Goal: Contribute content

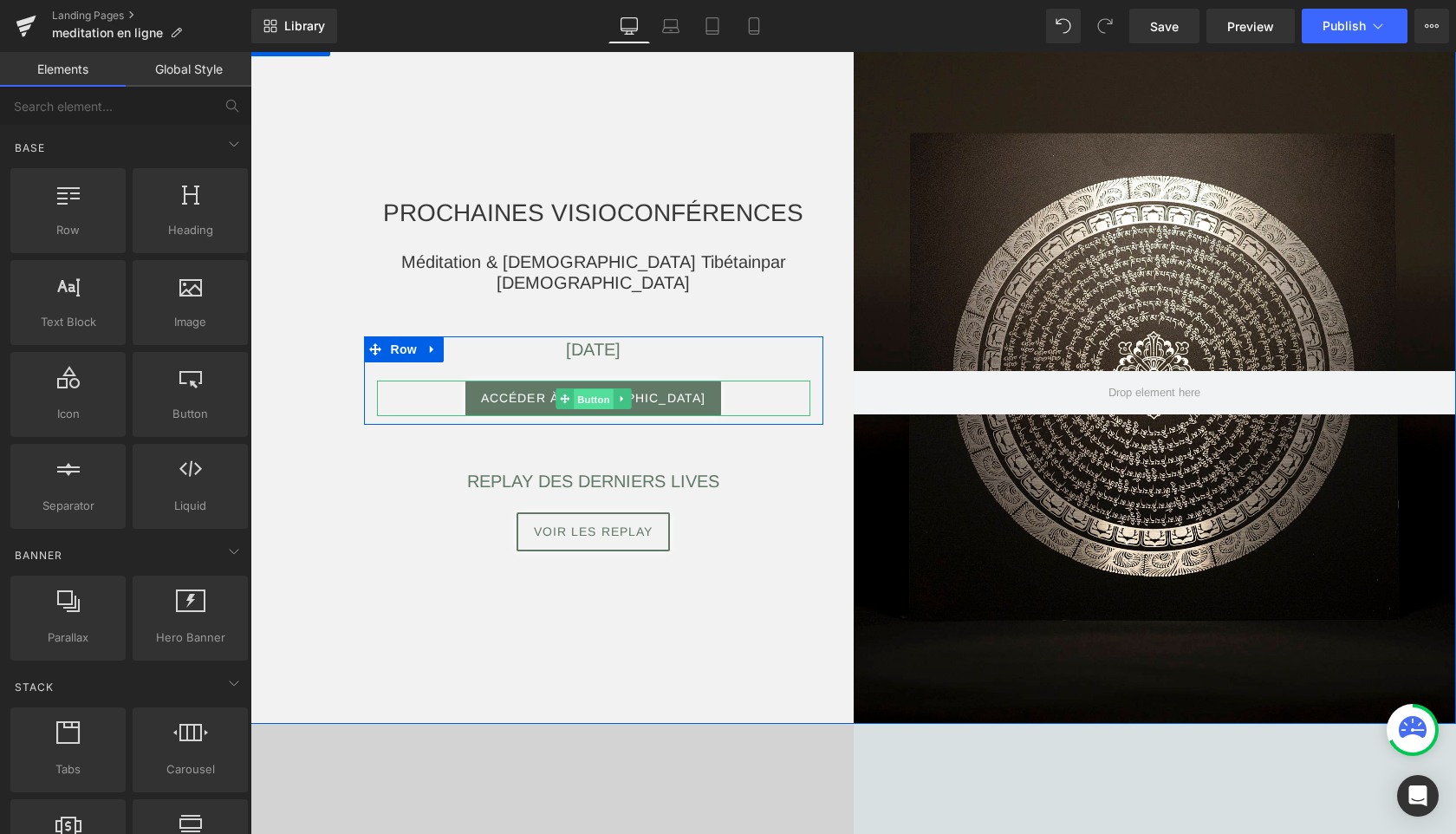
click at [596, 401] on span "Button" at bounding box center [594, 400] width 40 height 21
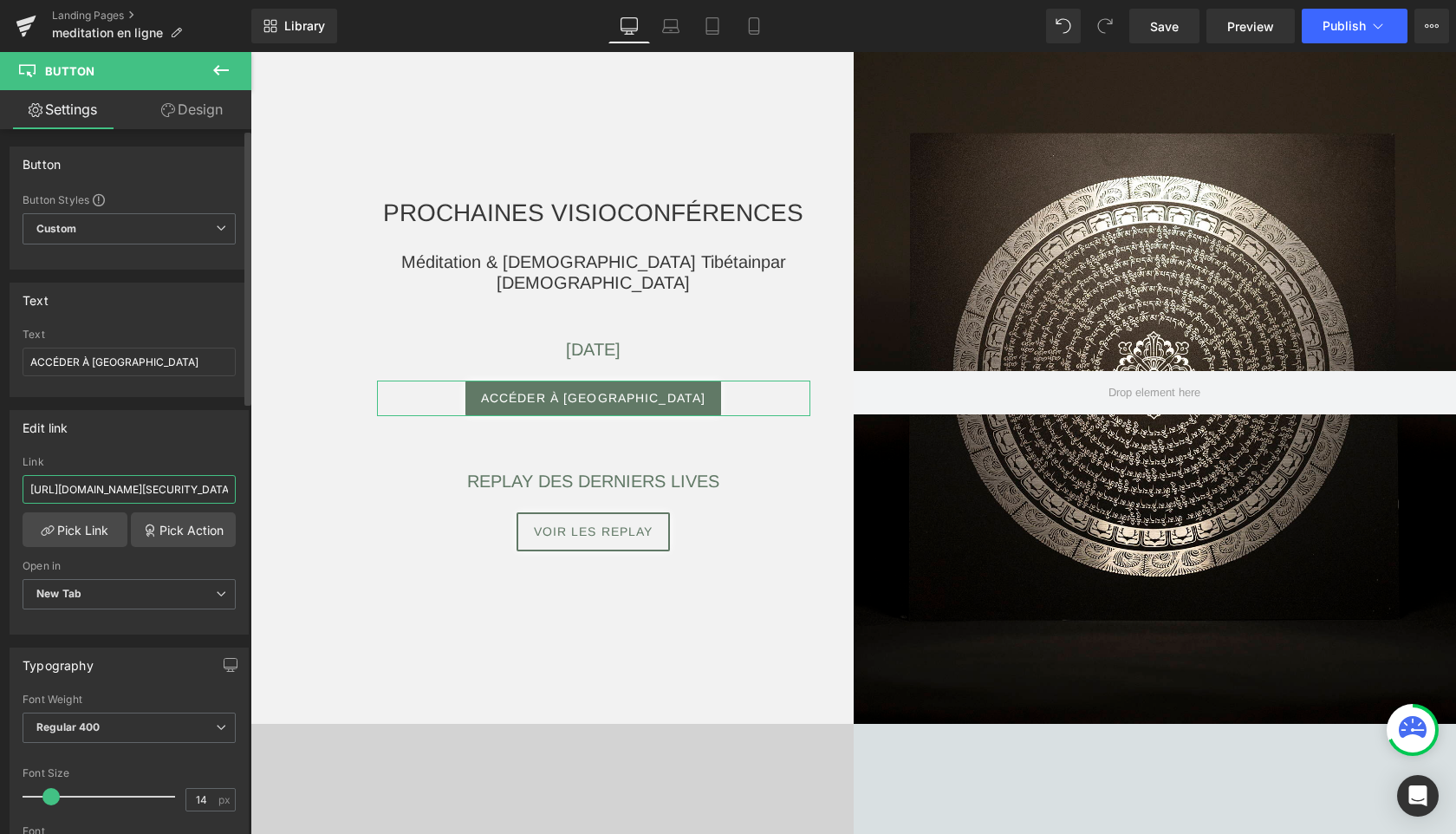
click at [94, 489] on input "[URL][DOMAIN_NAME][SECURITY_DATA]" at bounding box center [129, 489] width 213 height 29
paste input "7685908545?pwd=[SECURITY_DATA]"
type input "[URL][DOMAIN_NAME][SECURITY_DATA]"
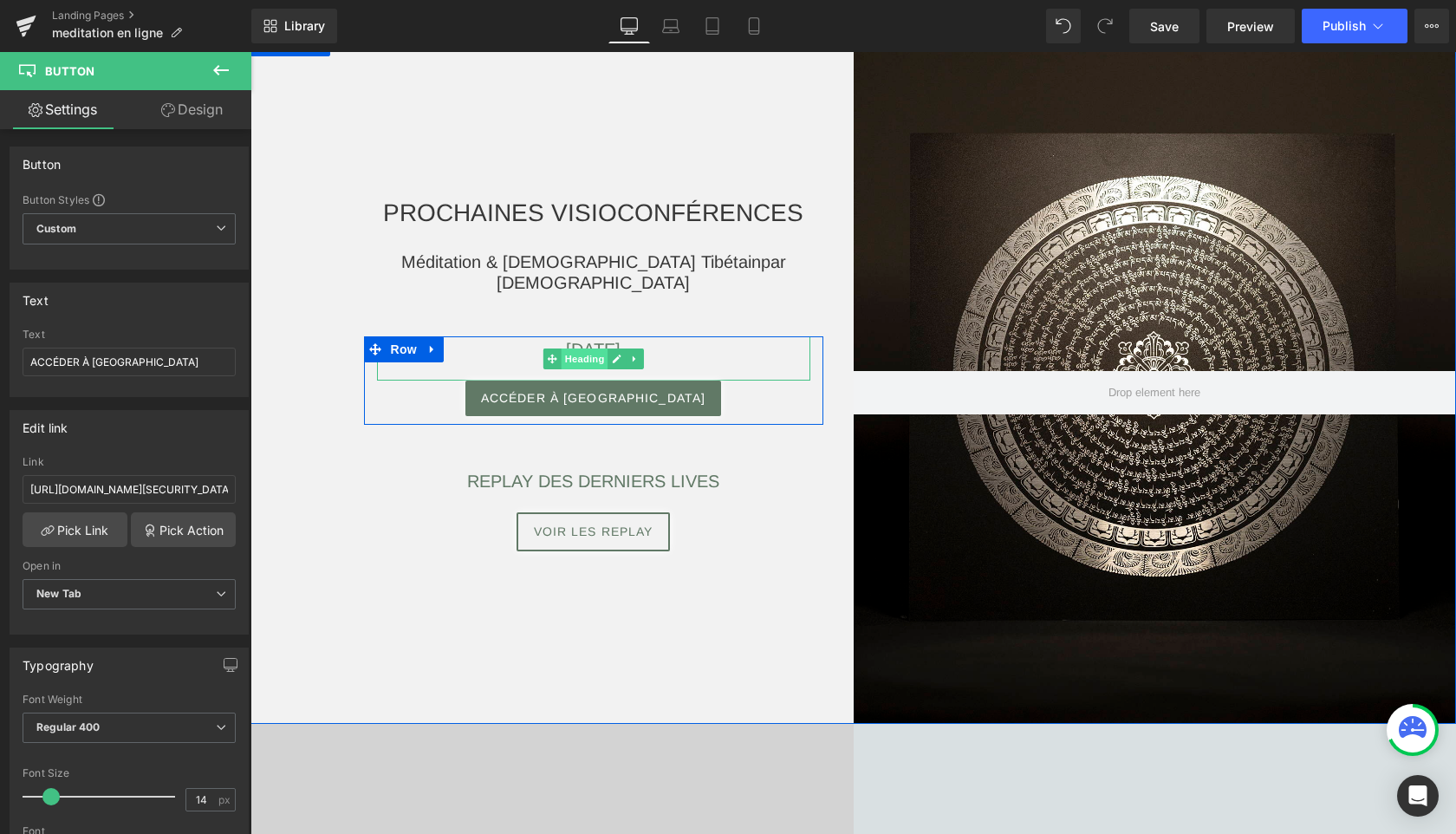
click at [595, 349] on span "Heading" at bounding box center [584, 359] width 47 height 21
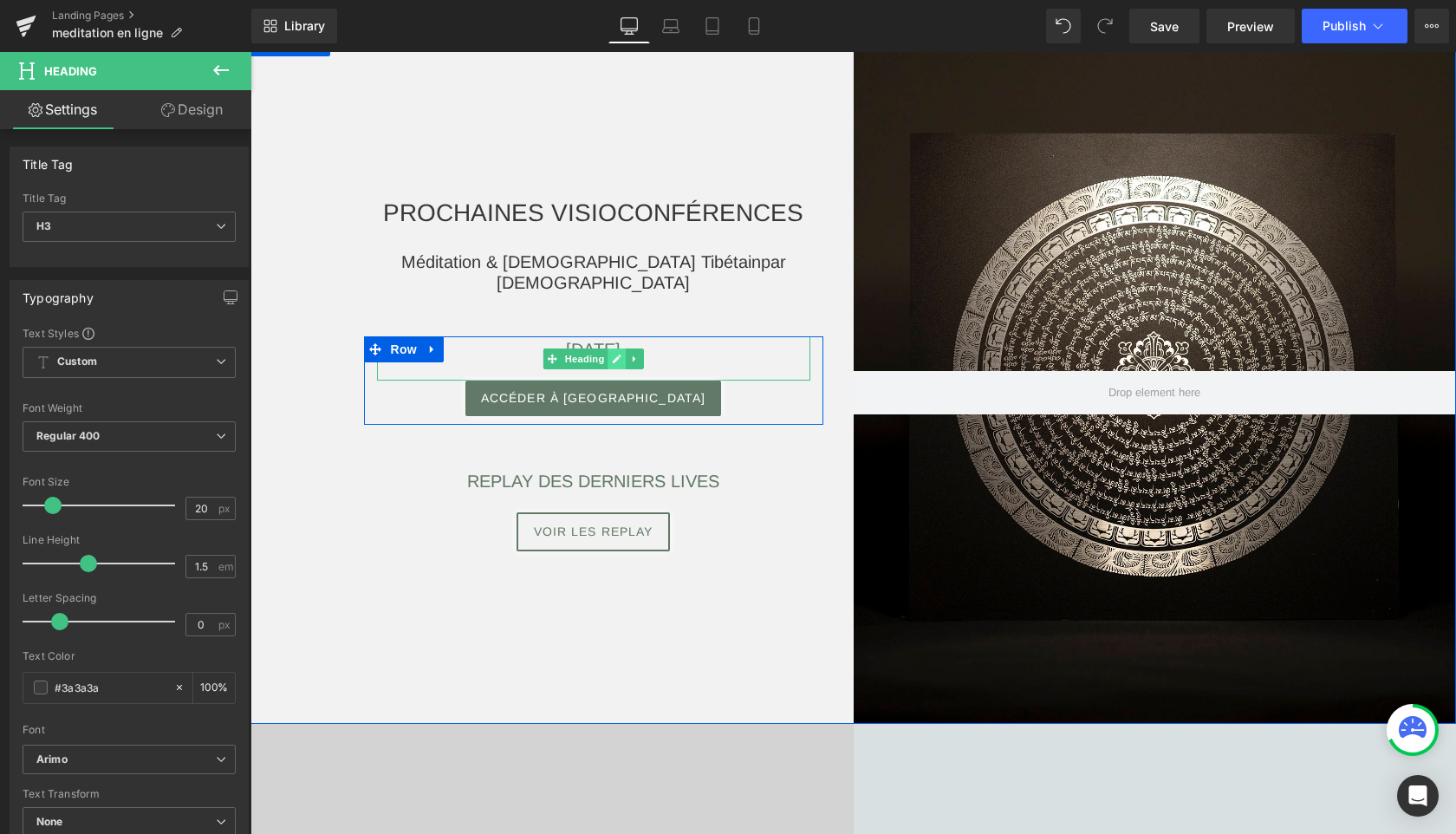
click at [618, 360] on icon at bounding box center [616, 359] width 10 height 10
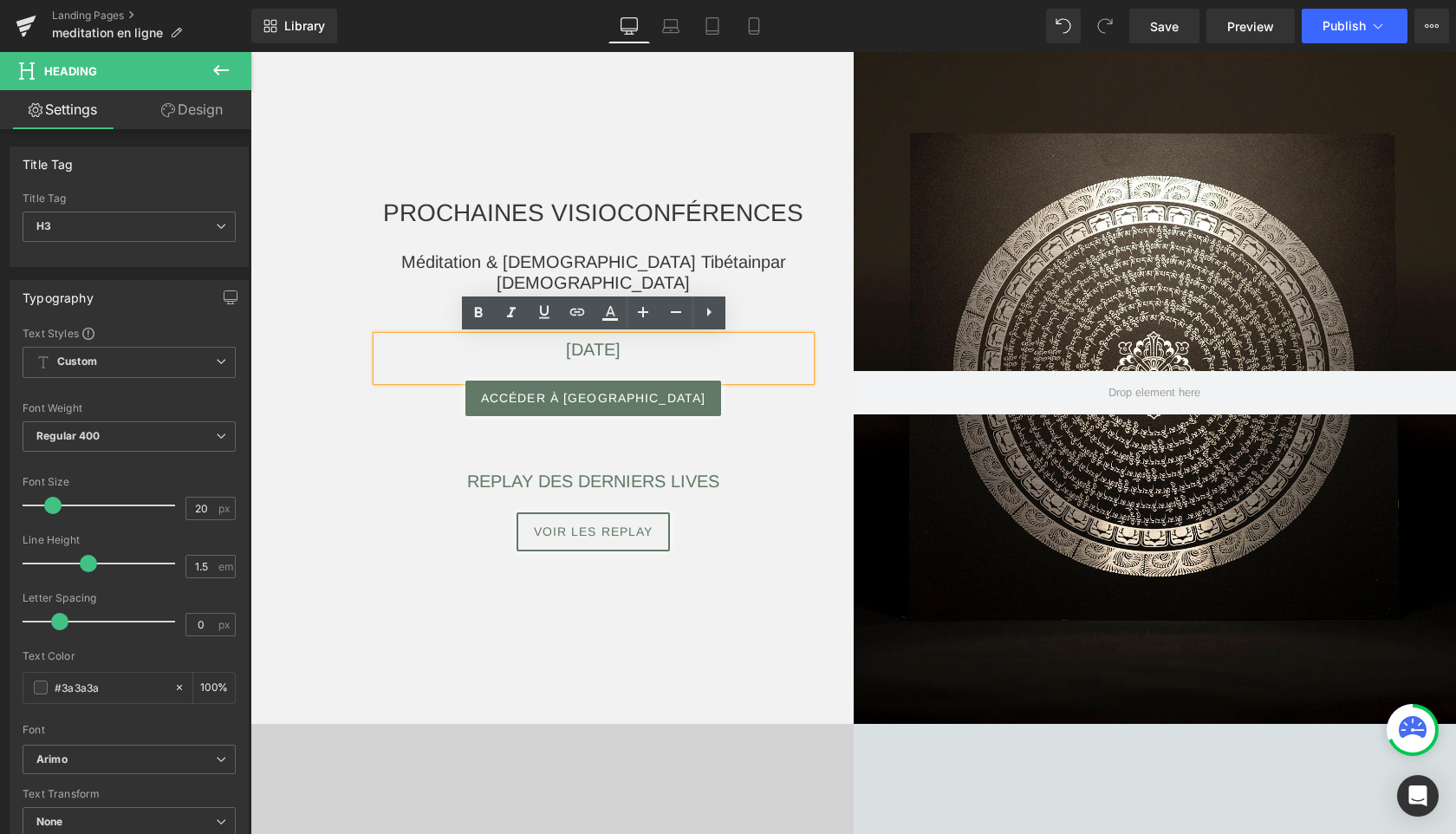
click at [599, 351] on span "[DATE]" at bounding box center [593, 350] width 55 height 19
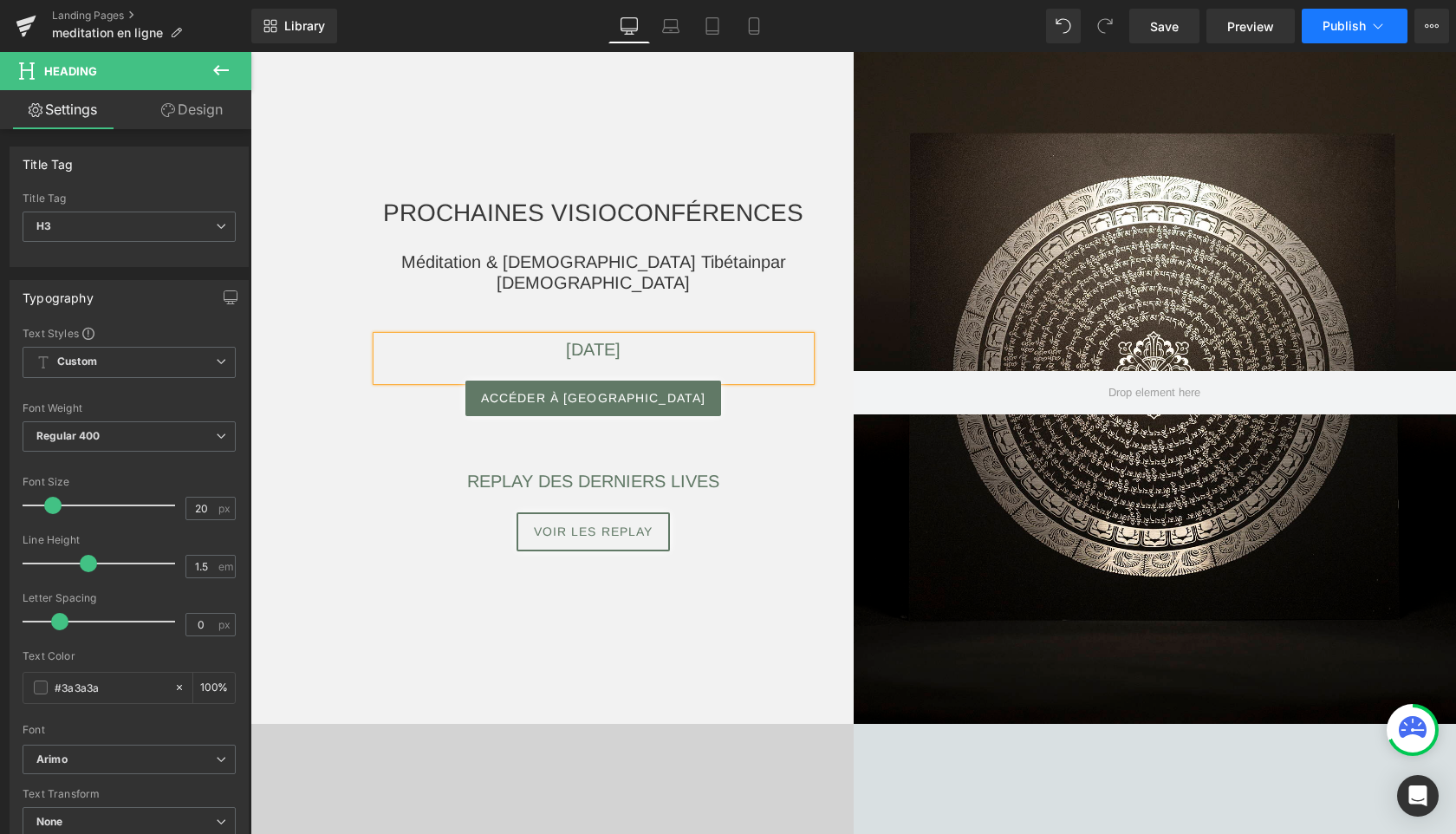
click at [1348, 26] on span "Publish" at bounding box center [1344, 26] width 43 height 14
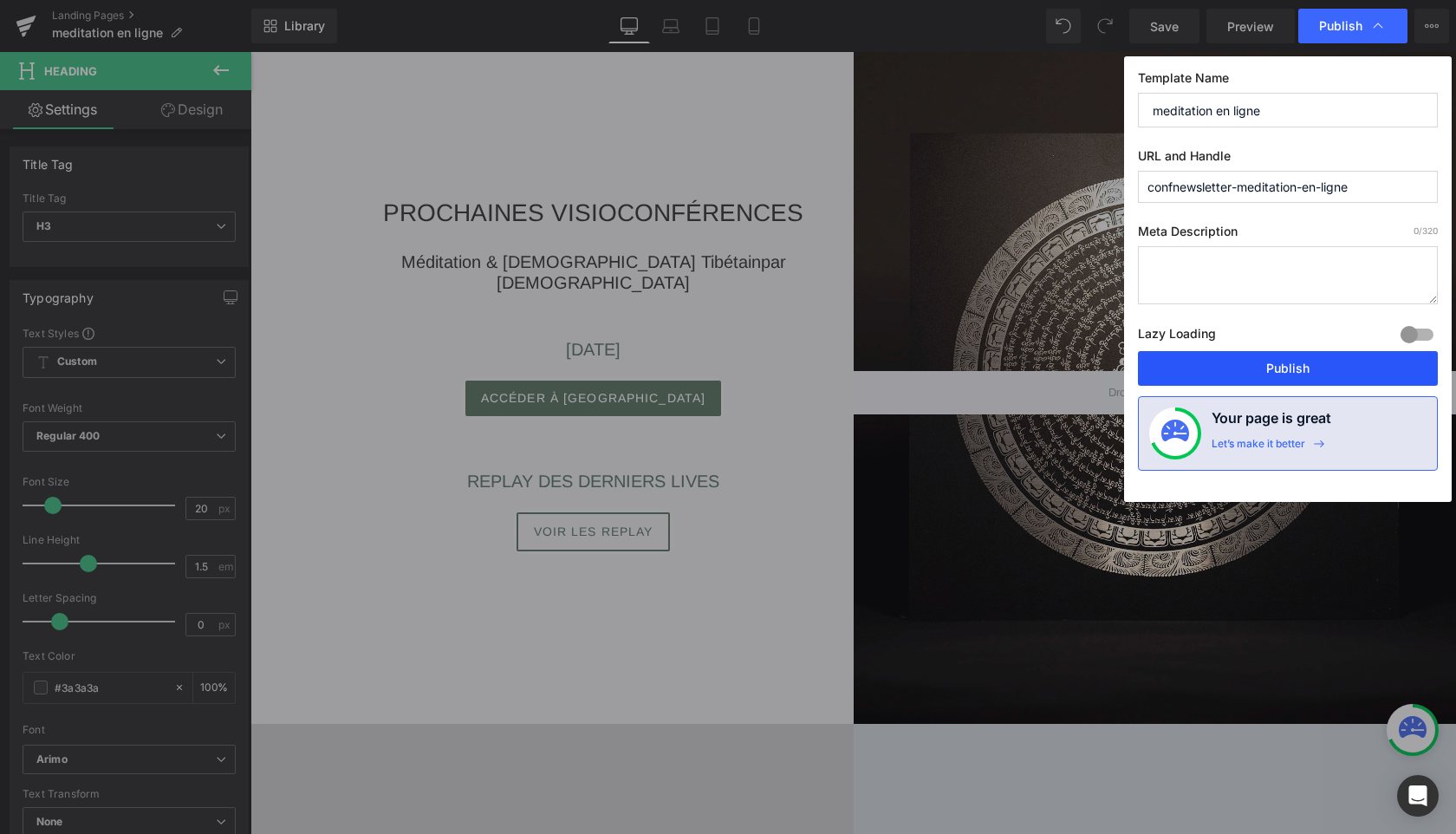
drag, startPoint x: 1234, startPoint y: 363, endPoint x: 958, endPoint y: 296, distance: 284.0
click at [1234, 363] on button "Publish" at bounding box center [1289, 369] width 300 height 35
